Goal: Task Accomplishment & Management: Complete application form

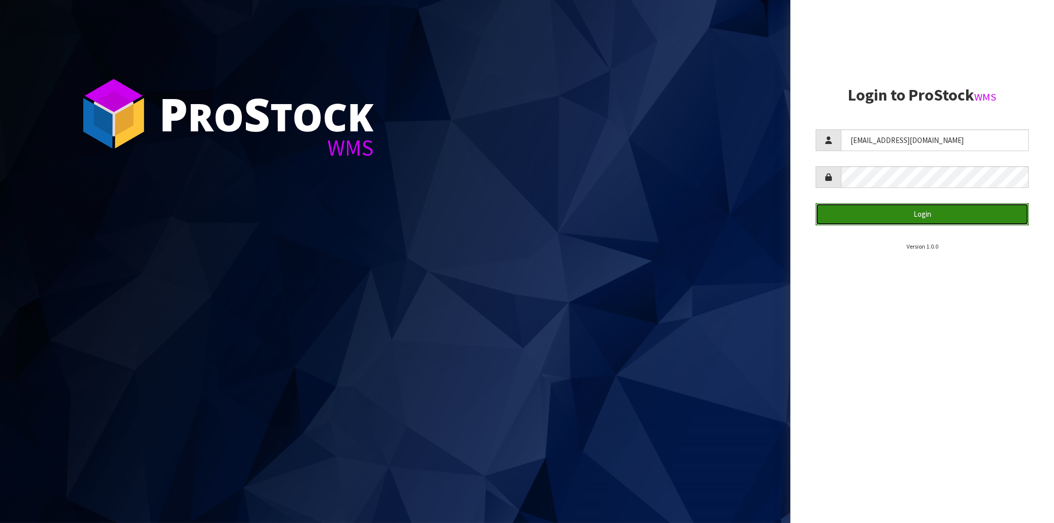
click at [903, 212] on button "Login" at bounding box center [922, 214] width 213 height 22
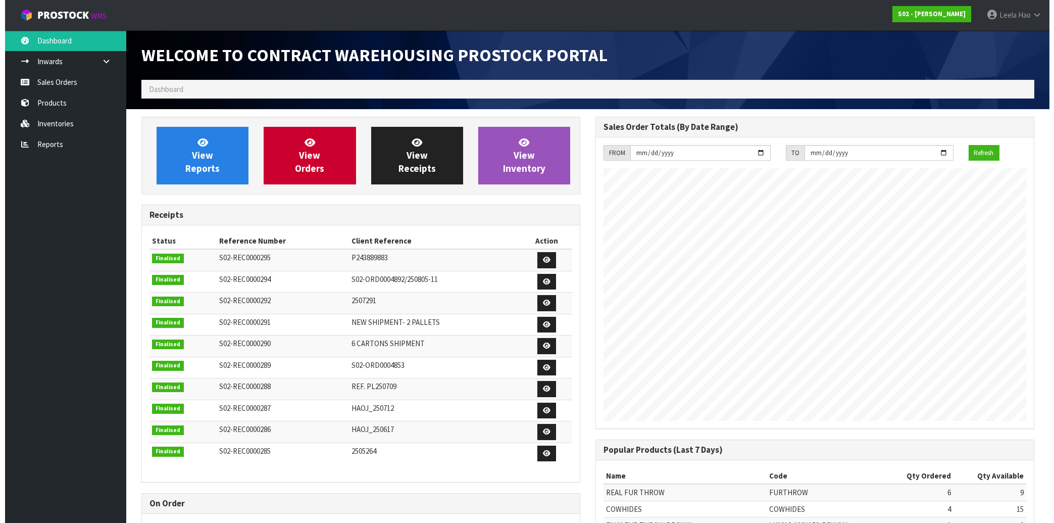
scroll to position [560, 454]
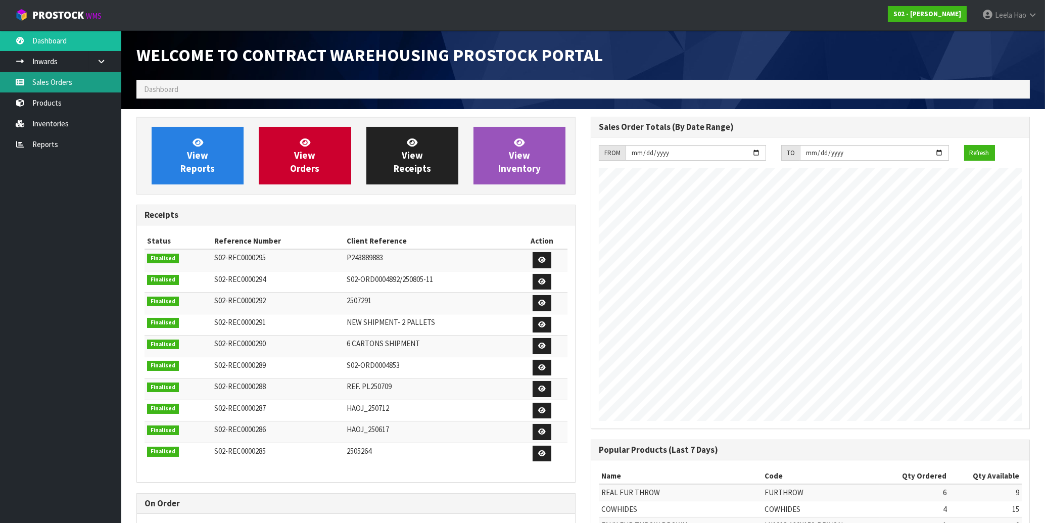
click at [68, 77] on link "Sales Orders" at bounding box center [60, 82] width 121 height 21
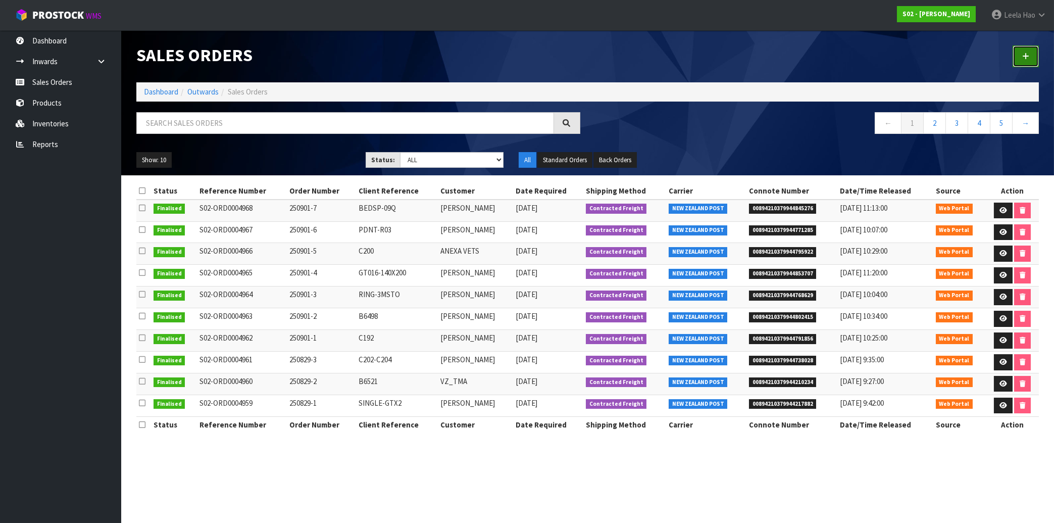
click at [1022, 60] on link at bounding box center [1026, 56] width 26 height 22
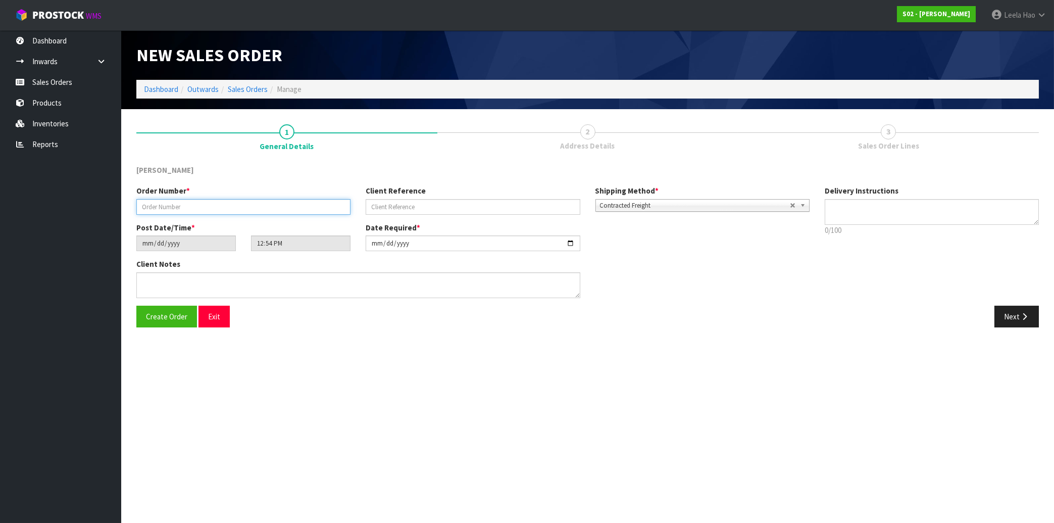
click at [232, 208] on input "text" at bounding box center [243, 207] width 214 height 16
type input "250902-1"
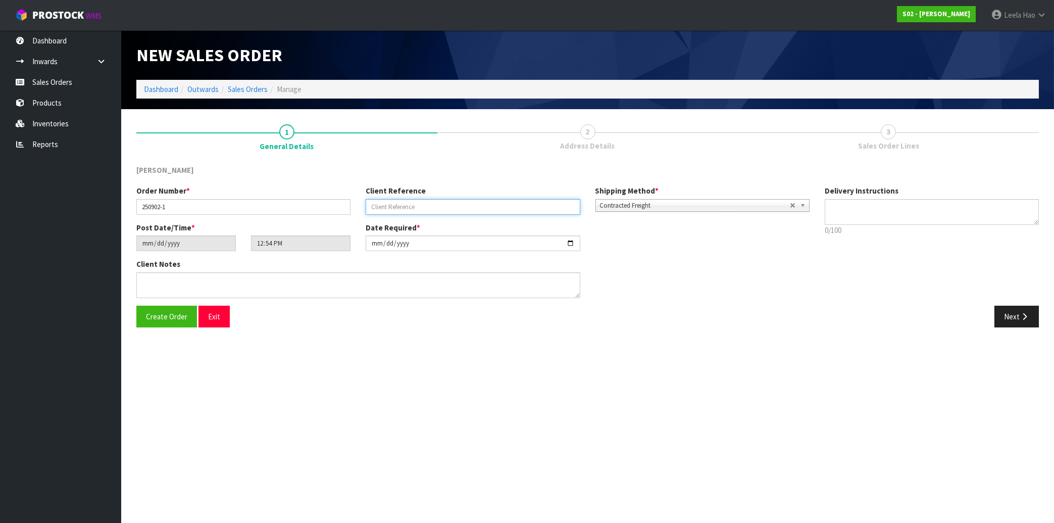
click at [390, 209] on input "text" at bounding box center [473, 207] width 214 height 16
type input "C201"
click at [1016, 314] on button "Next" at bounding box center [1017, 317] width 44 height 22
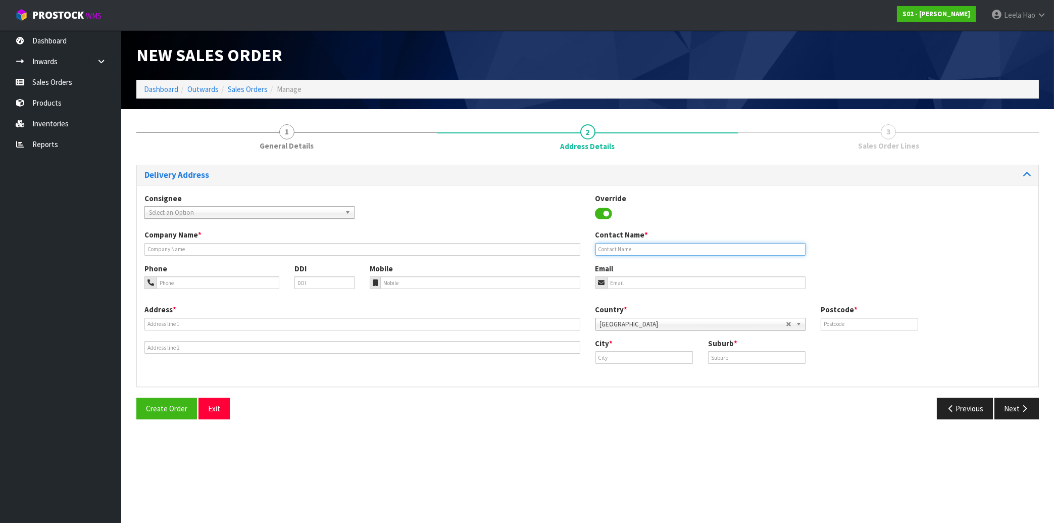
click at [666, 247] on input "text" at bounding box center [701, 249] width 210 height 13
paste input "[PERSON_NAME]"
type input "[PERSON_NAME]"
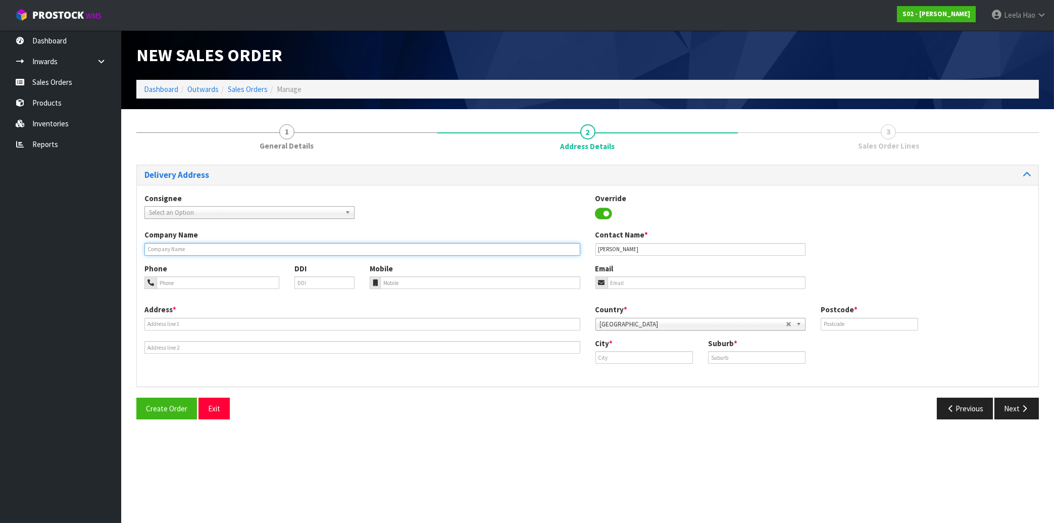
click at [212, 250] on input "text" at bounding box center [362, 249] width 436 height 13
paste input "UNICHEM PHARMACY"
type input "UNICHEM PHARMACY"
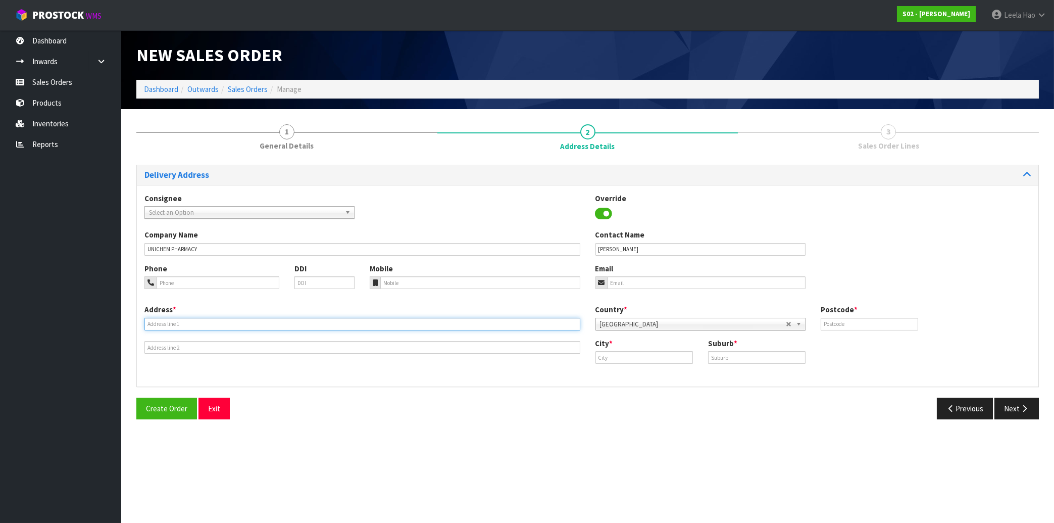
click at [207, 325] on input "text" at bounding box center [362, 324] width 436 height 13
paste input "[STREET_ADDRESS][PERSON_NAME]"
type input "[STREET_ADDRESS][PERSON_NAME]"
click at [739, 357] on input "text" at bounding box center [756, 357] width 97 height 13
paste input "TUAKAU"
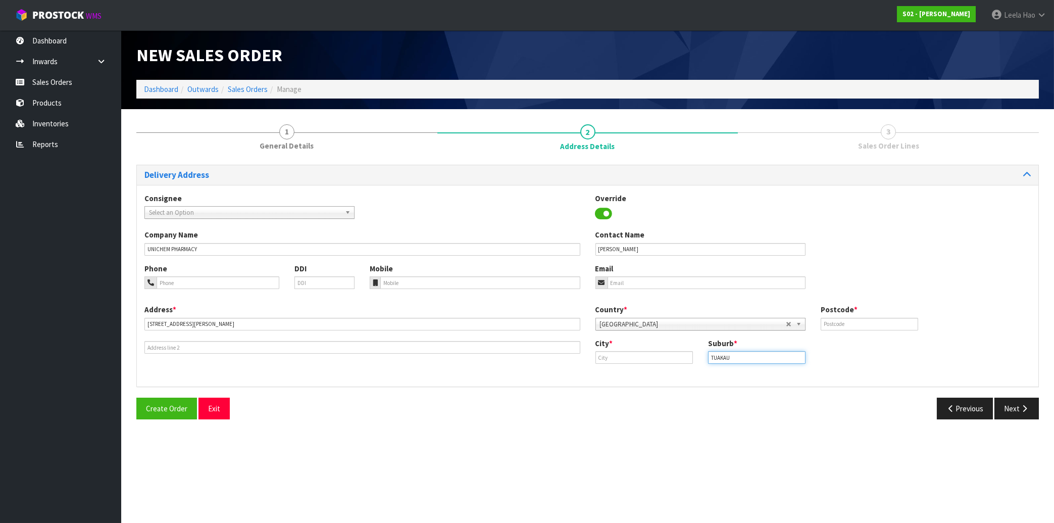
type input "TUAKAU"
click at [669, 284] on input "email" at bounding box center [707, 282] width 198 height 13
paste input "[PERSON_NAME][EMAIL_ADDRESS][DOMAIN_NAME]"
type input "[PERSON_NAME][EMAIL_ADDRESS][DOMAIN_NAME]"
click at [887, 324] on input "text" at bounding box center [869, 324] width 97 height 13
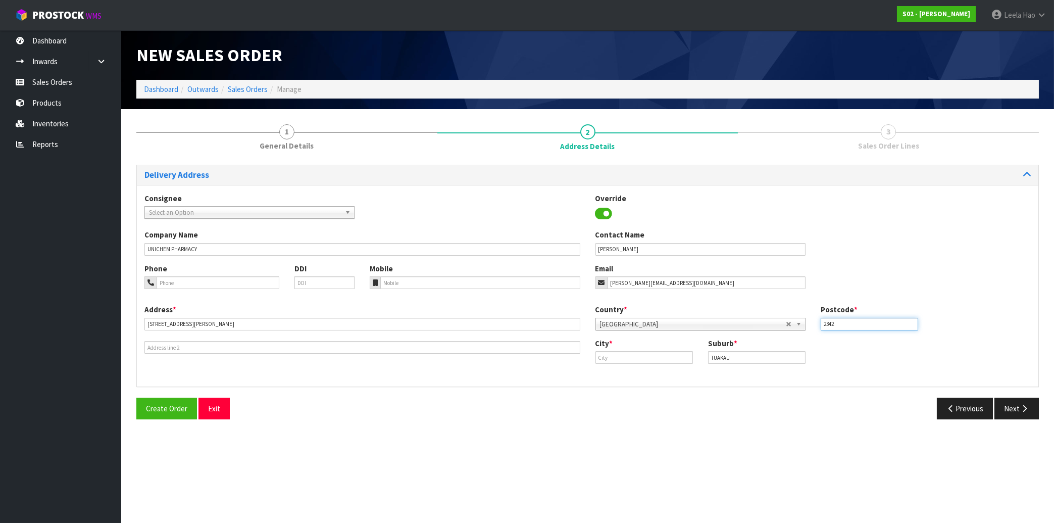
type input "2342"
click at [1019, 408] on button "Next" at bounding box center [1017, 409] width 44 height 22
click at [1015, 405] on button "Next" at bounding box center [1017, 409] width 44 height 22
drag, startPoint x: 745, startPoint y: 356, endPoint x: 649, endPoint y: 356, distance: 96.5
click at [708, 357] on input "TUAKAU" at bounding box center [756, 357] width 97 height 13
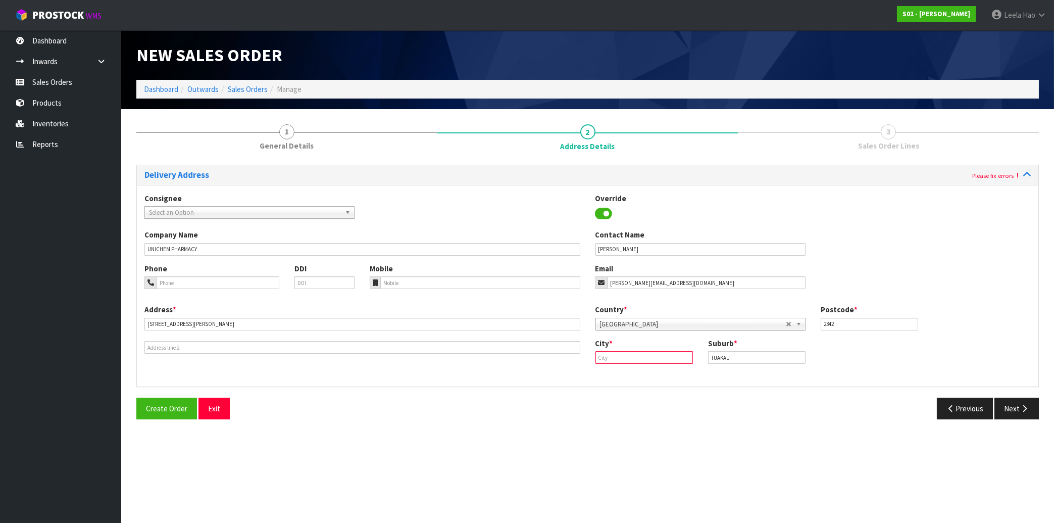
click at [605, 356] on input "text" at bounding box center [644, 357] width 97 height 13
paste input "TUAKAU"
type input "TUAKAU"
click at [1023, 403] on button "Next" at bounding box center [1017, 409] width 44 height 22
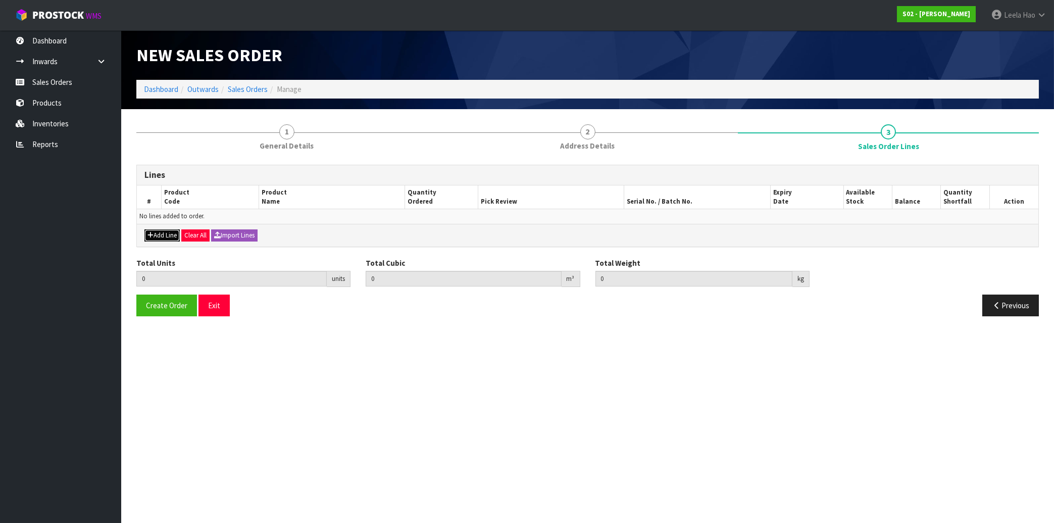
click at [167, 235] on button "Add Line" at bounding box center [161, 235] width 35 height 12
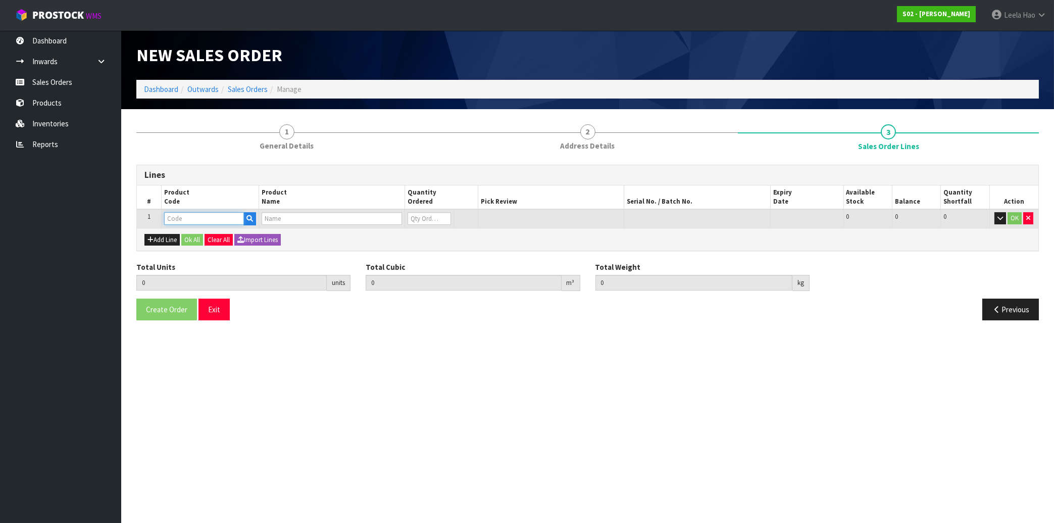
click at [199, 217] on input "text" at bounding box center [204, 218] width 80 height 13
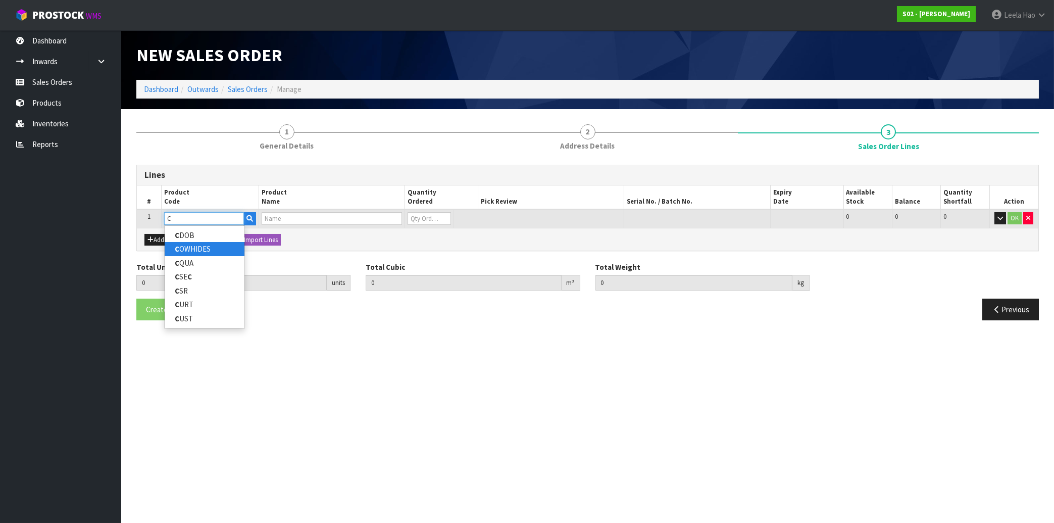
type input "C"
click at [205, 250] on link "C OWHIDES" at bounding box center [205, 249] width 80 height 14
type input "COWHIDES"
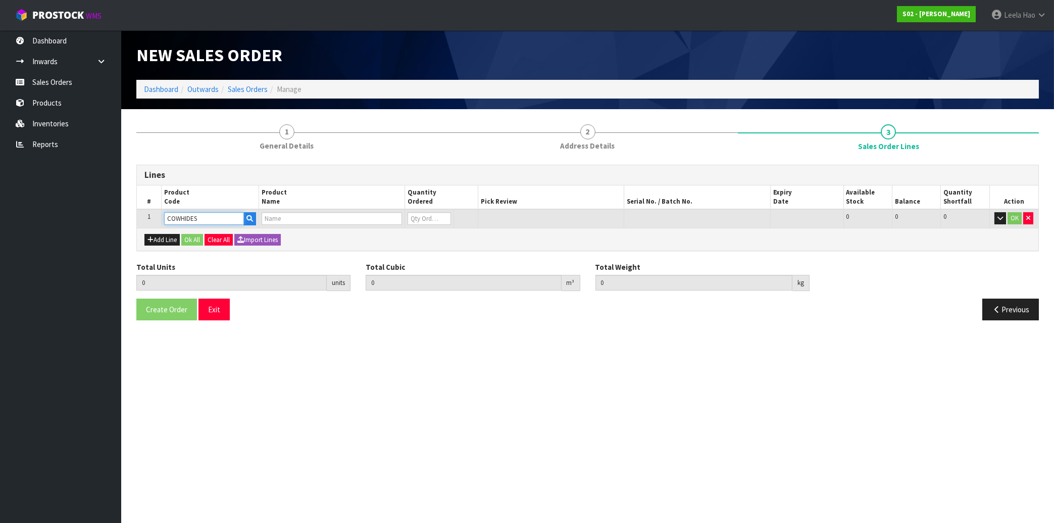
type input "0.000000"
type input "0.000"
type input "COWHIDES"
type input "0"
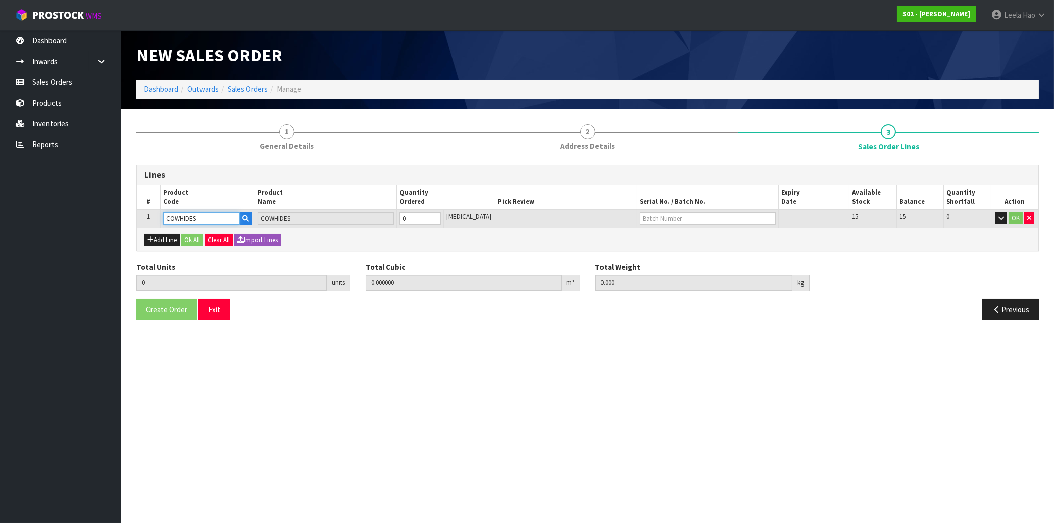
type input "1"
type input "0.005346"
type input "1.42"
type input "1"
click at [441, 215] on input "1" at bounding box center [420, 218] width 41 height 13
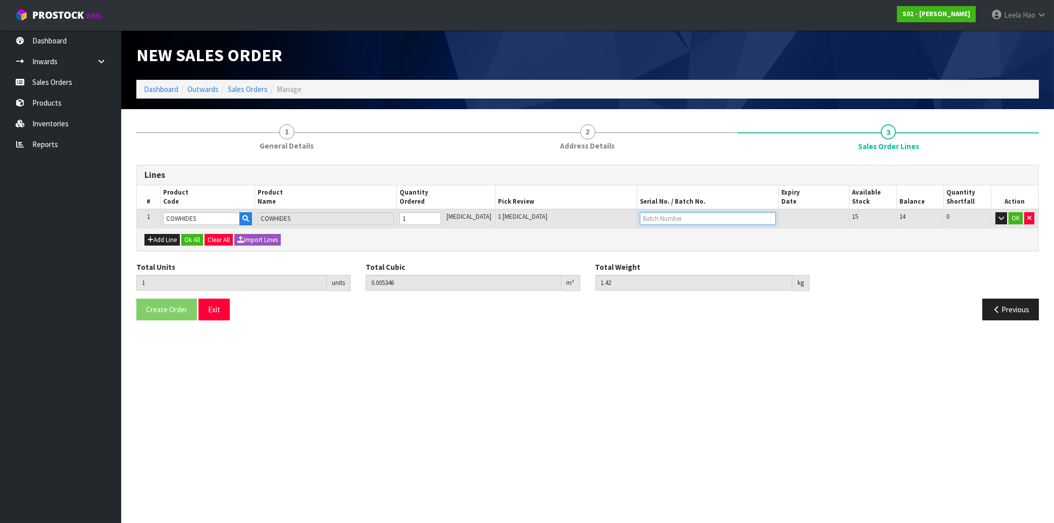
click at [655, 222] on input "text" at bounding box center [708, 218] width 136 height 13
type input "C201"
click at [1012, 219] on button "OK" at bounding box center [1016, 218] width 14 height 12
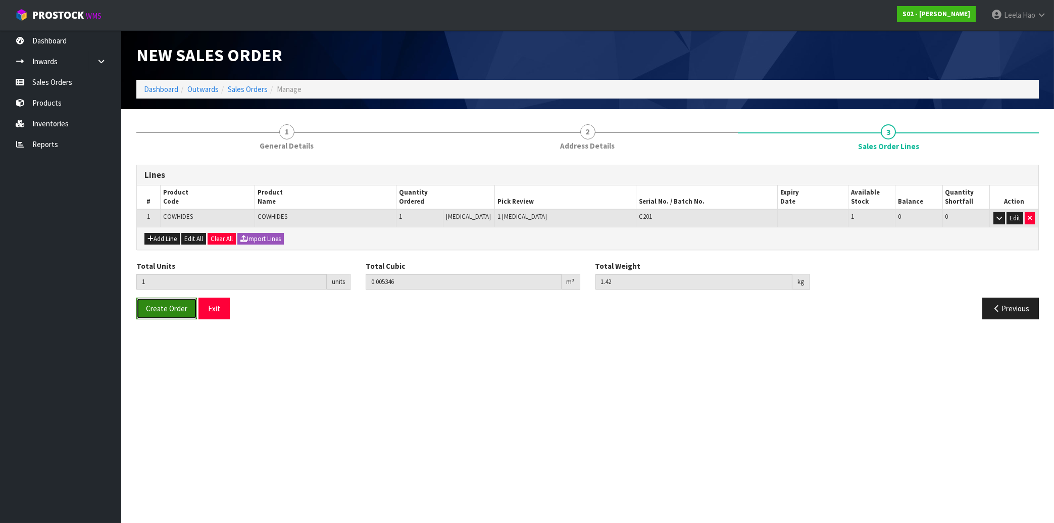
click at [163, 306] on span "Create Order" at bounding box center [166, 309] width 41 height 10
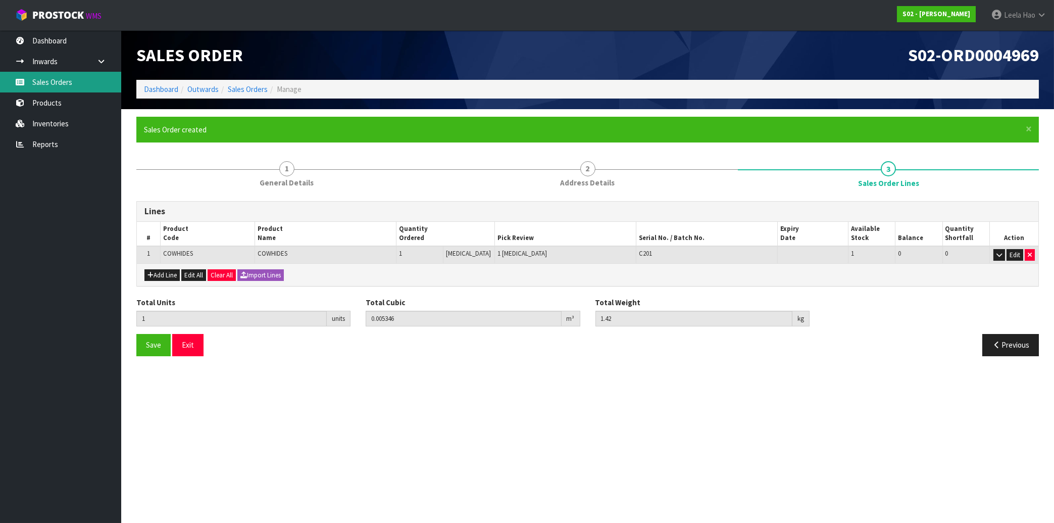
click at [57, 83] on link "Sales Orders" at bounding box center [60, 82] width 121 height 21
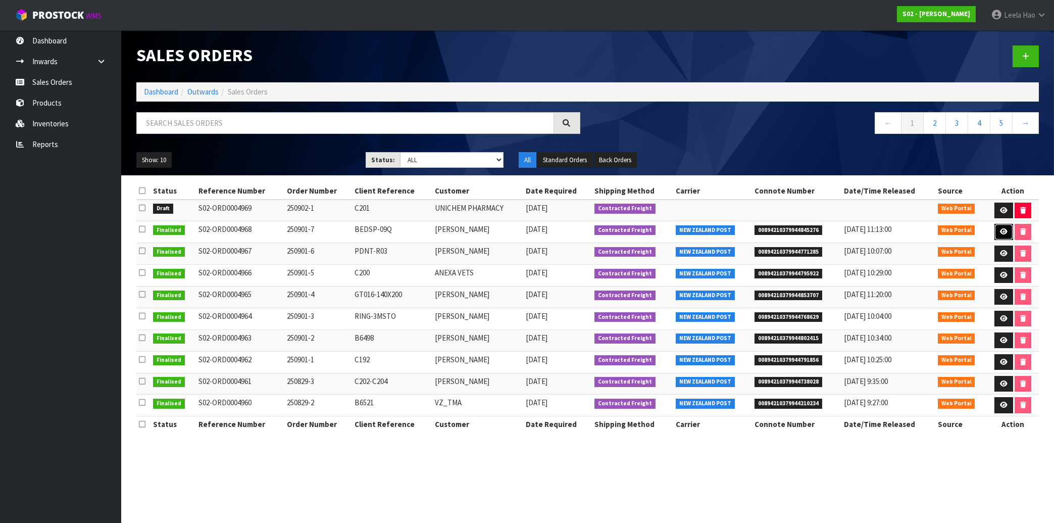
click at [1007, 236] on link at bounding box center [1004, 232] width 19 height 16
click at [1000, 233] on icon at bounding box center [1004, 231] width 8 height 7
click at [792, 231] on span "00894210379944845276" at bounding box center [789, 230] width 68 height 10
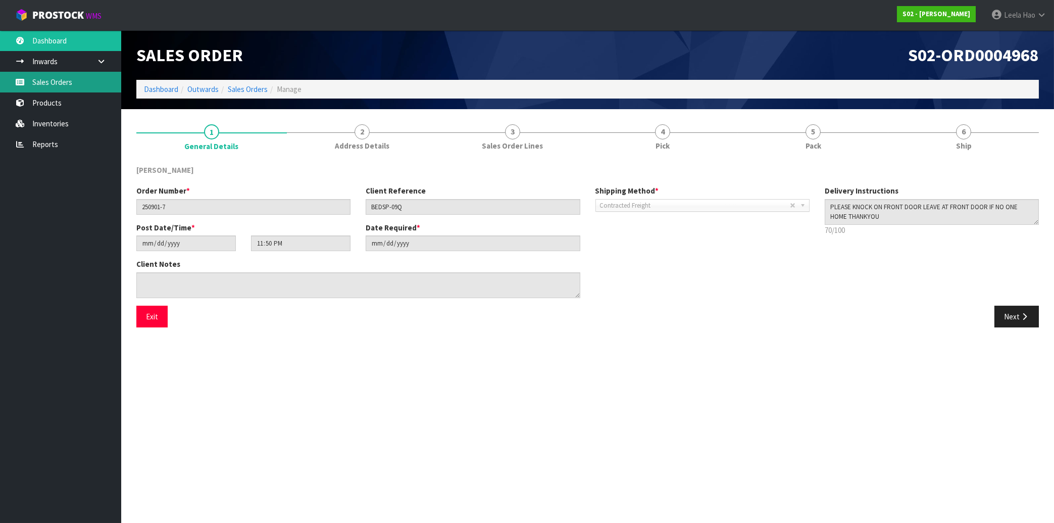
click at [50, 82] on link "Sales Orders" at bounding box center [60, 82] width 121 height 21
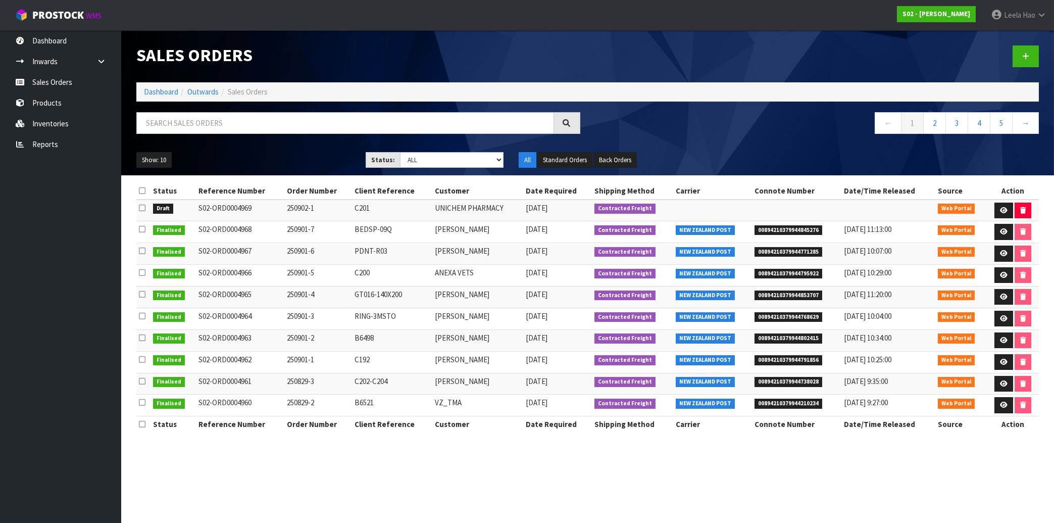
click at [772, 250] on span "00894210379944771285" at bounding box center [789, 252] width 68 height 10
click at [780, 274] on span "00894210379944795922" at bounding box center [789, 274] width 68 height 10
click at [774, 316] on span "00894210379944768629" at bounding box center [789, 317] width 68 height 10
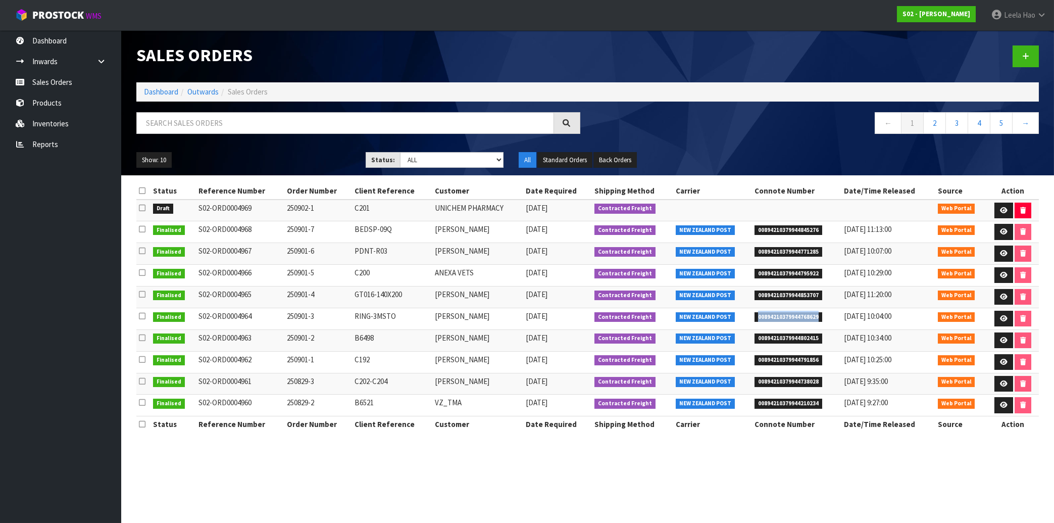
click at [774, 316] on span "00894210379944768629" at bounding box center [789, 317] width 68 height 10
click at [775, 291] on span "00894210379944853707" at bounding box center [789, 295] width 68 height 10
click at [785, 361] on span "00894210379944791856" at bounding box center [789, 360] width 68 height 10
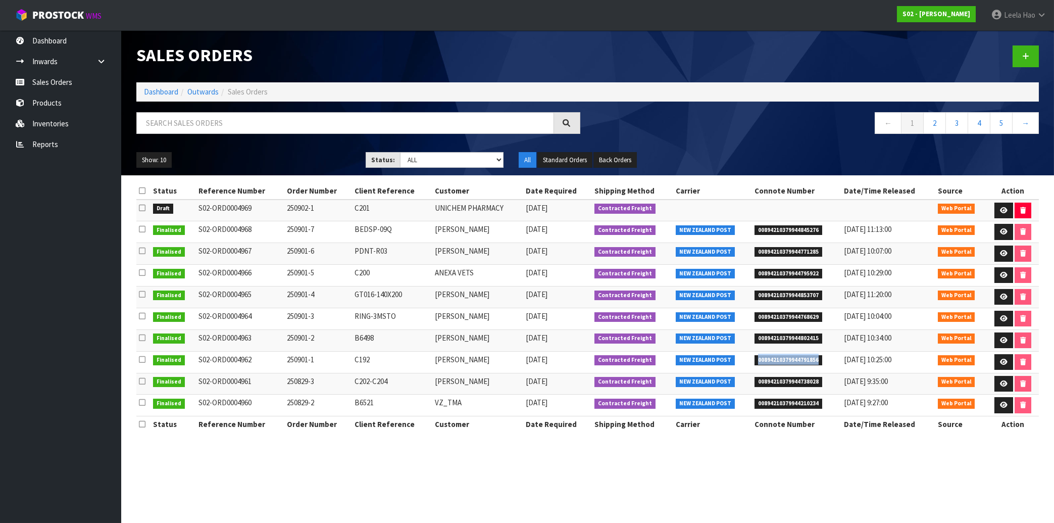
copy span "00894210379944791856"
click at [785, 339] on span "00894210379944802415" at bounding box center [789, 338] width 68 height 10
